Goal: Information Seeking & Learning: Learn about a topic

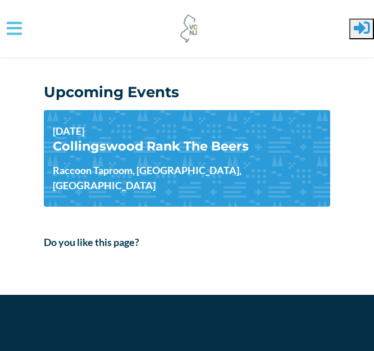
scroll to position [334, 0]
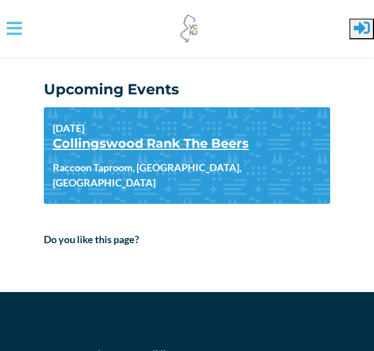
click at [214, 139] on link "Collingswood Rank The Beers" at bounding box center [151, 143] width 196 height 16
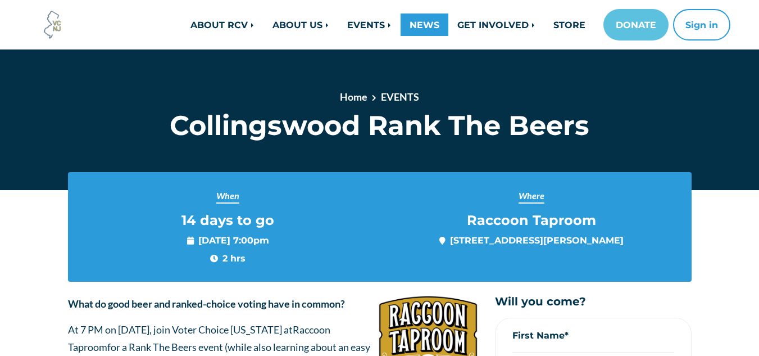
click at [374, 26] on link "NEWS" at bounding box center [424, 24] width 48 height 22
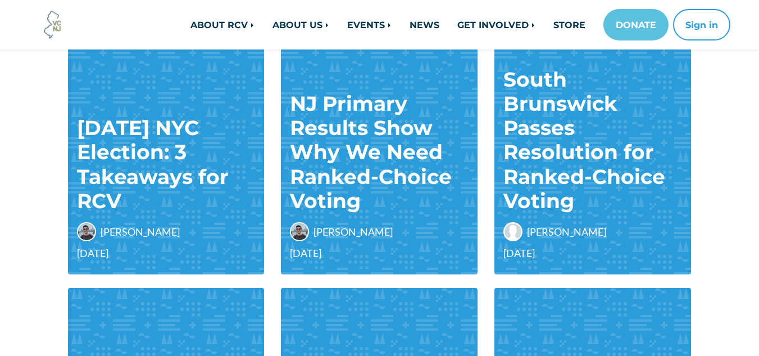
scroll to position [157, 0]
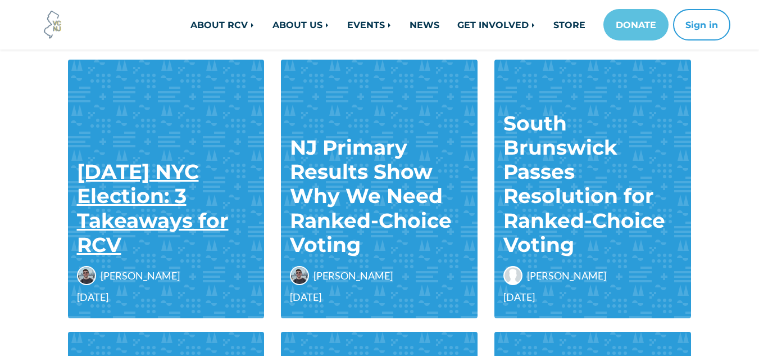
click at [111, 175] on link "[DATE] NYC Election: 3 Takeaways for RCV" at bounding box center [153, 208] width 152 height 98
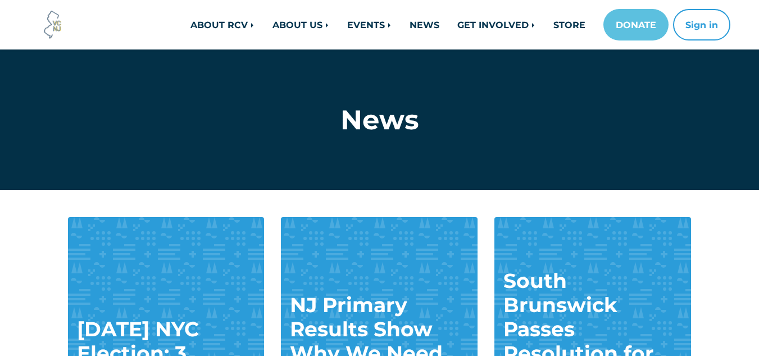
scroll to position [157, 0]
